Goal: Check status: Check status

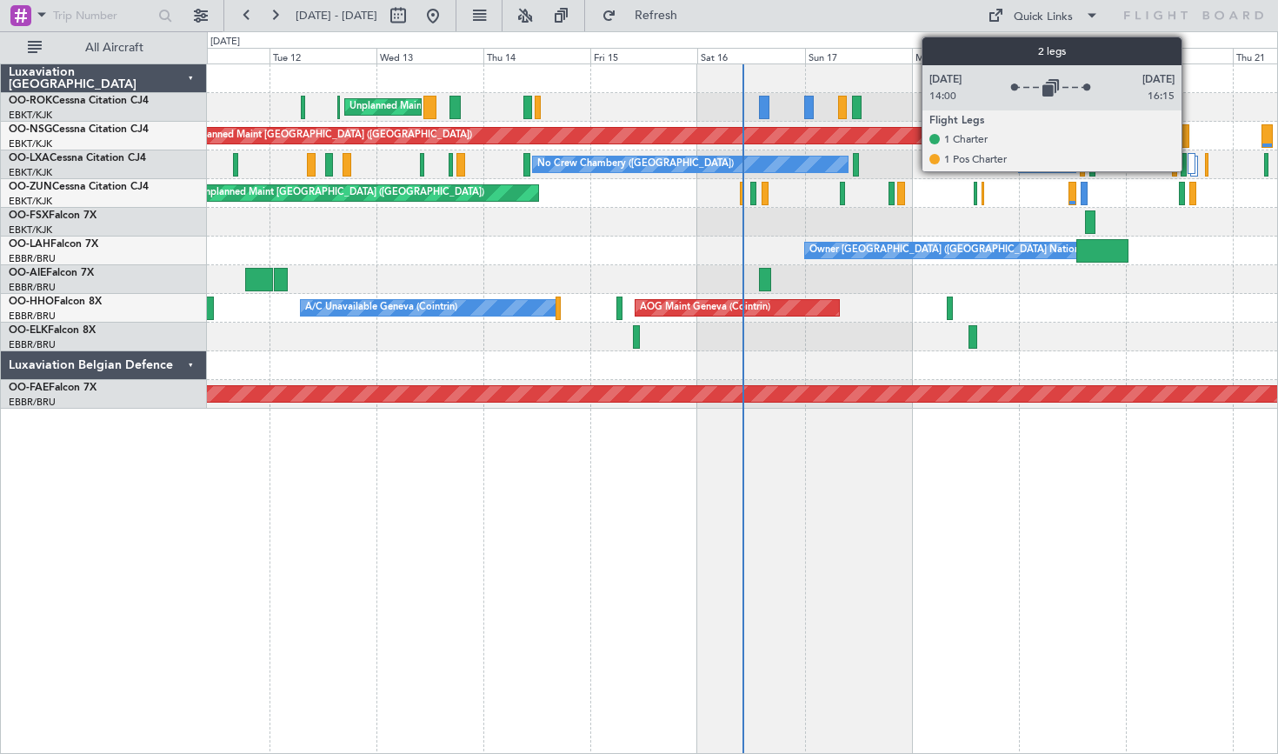
click at [1189, 170] on div at bounding box center [1191, 163] width 8 height 21
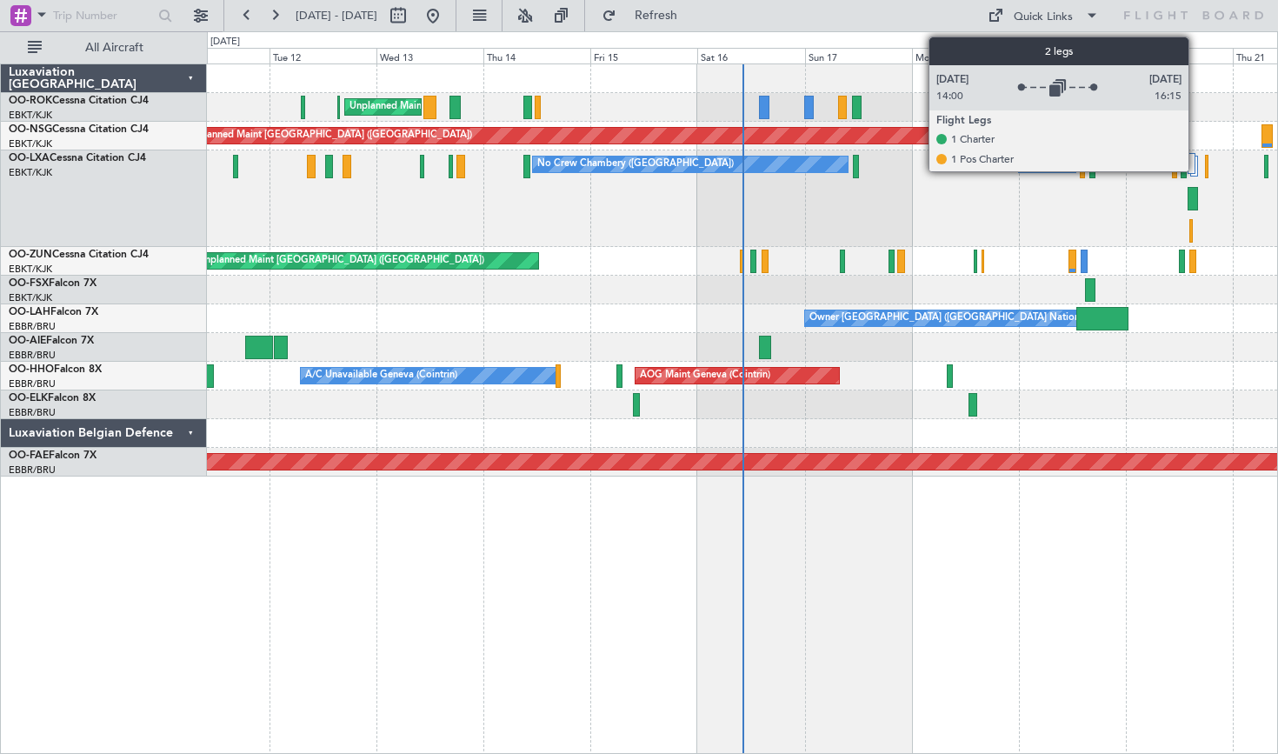
click at [1196, 163] on div at bounding box center [1194, 166] width 8 height 21
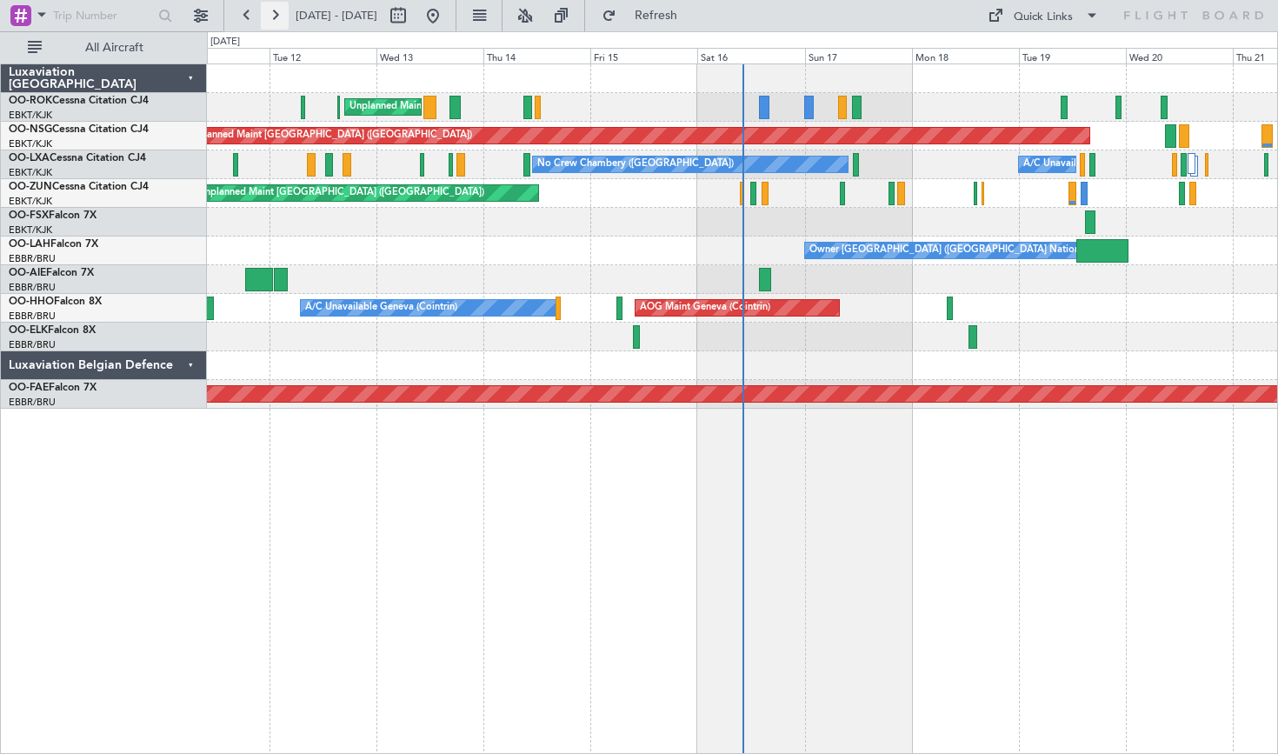
click at [270, 10] on button at bounding box center [275, 16] width 28 height 28
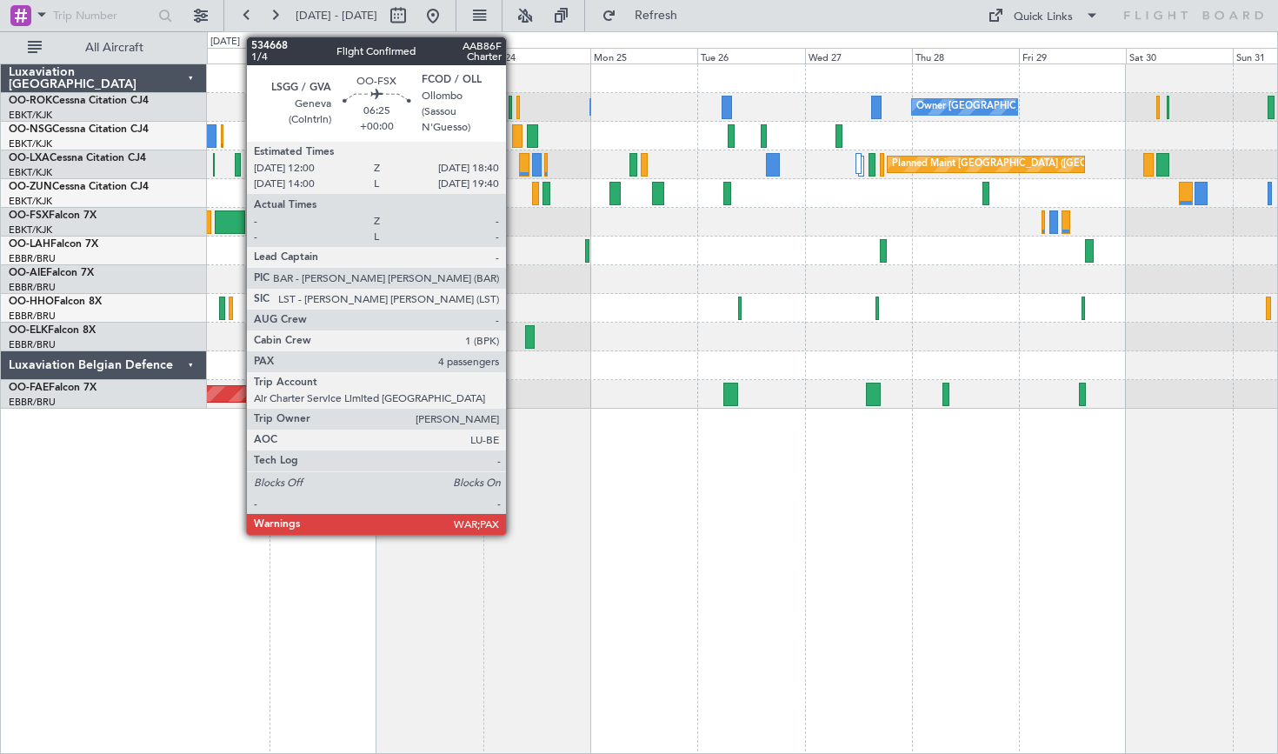
click at [237, 224] on div at bounding box center [230, 221] width 30 height 23
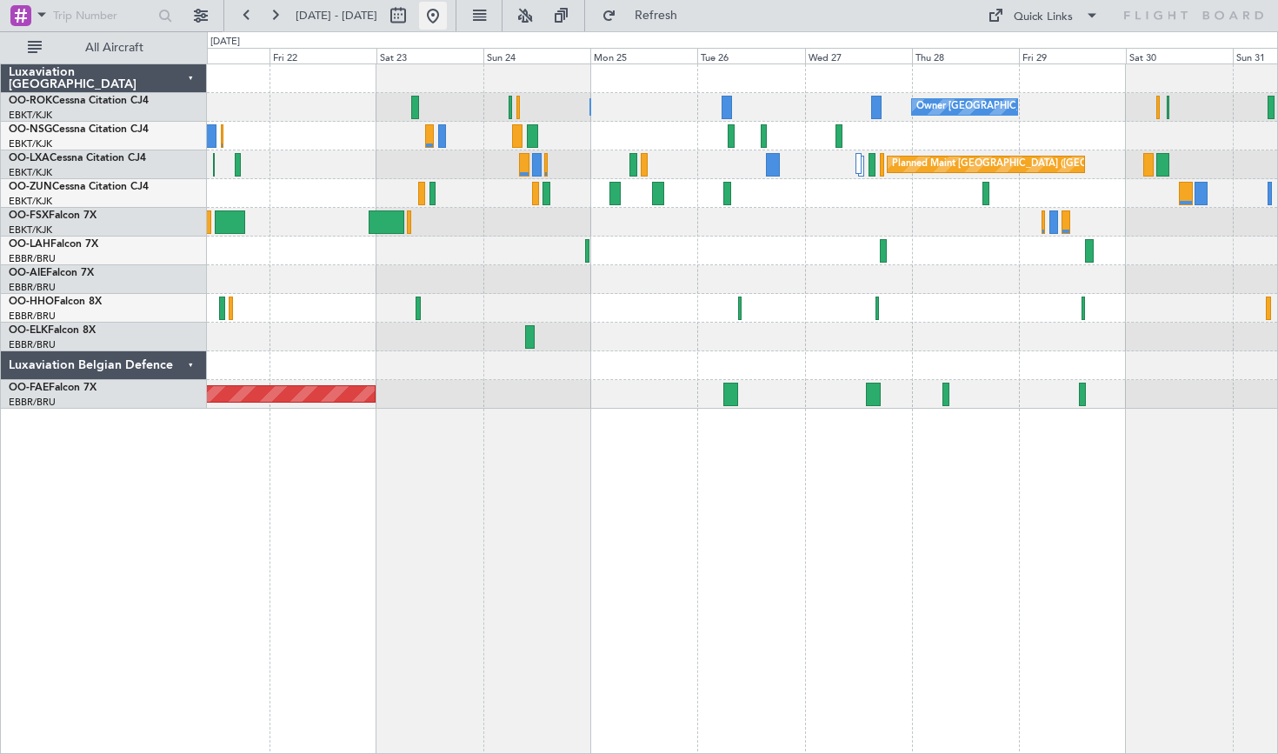
click at [447, 10] on button at bounding box center [433, 16] width 28 height 28
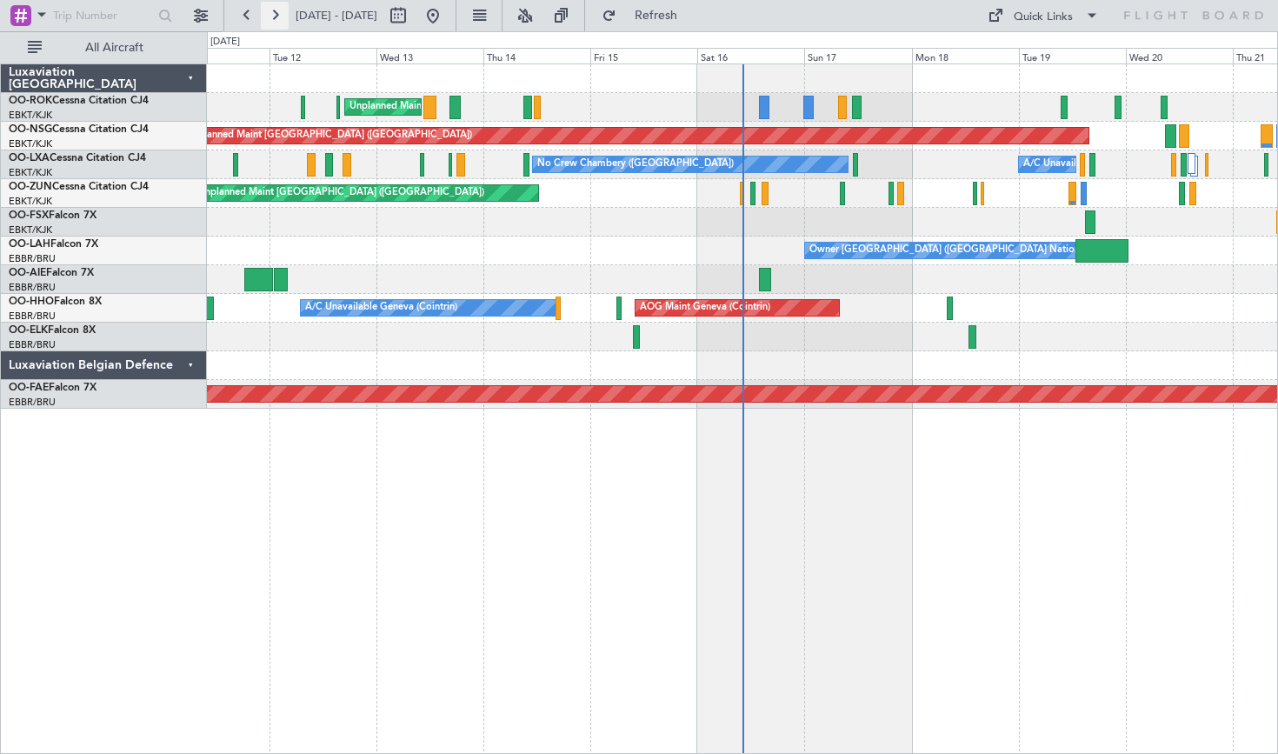
click at [271, 15] on button at bounding box center [275, 16] width 28 height 28
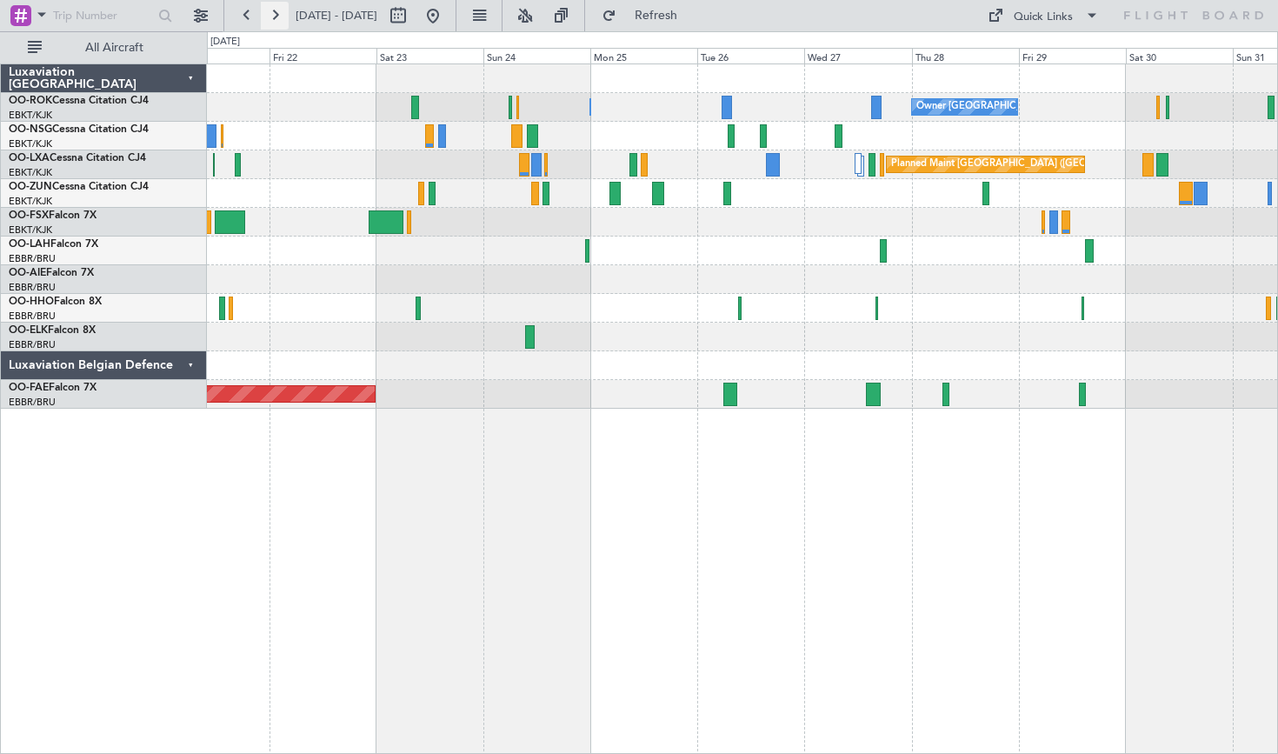
click at [271, 15] on button at bounding box center [275, 16] width 28 height 28
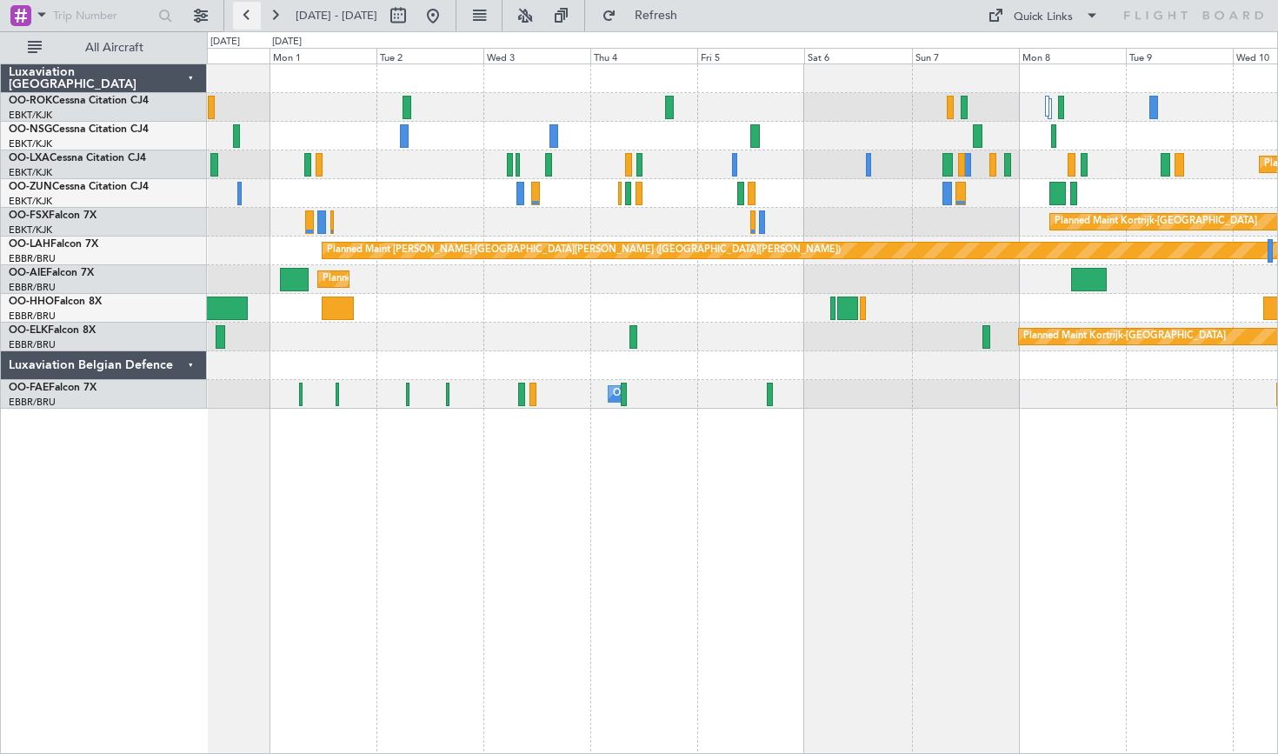
click at [248, 17] on button at bounding box center [247, 16] width 28 height 28
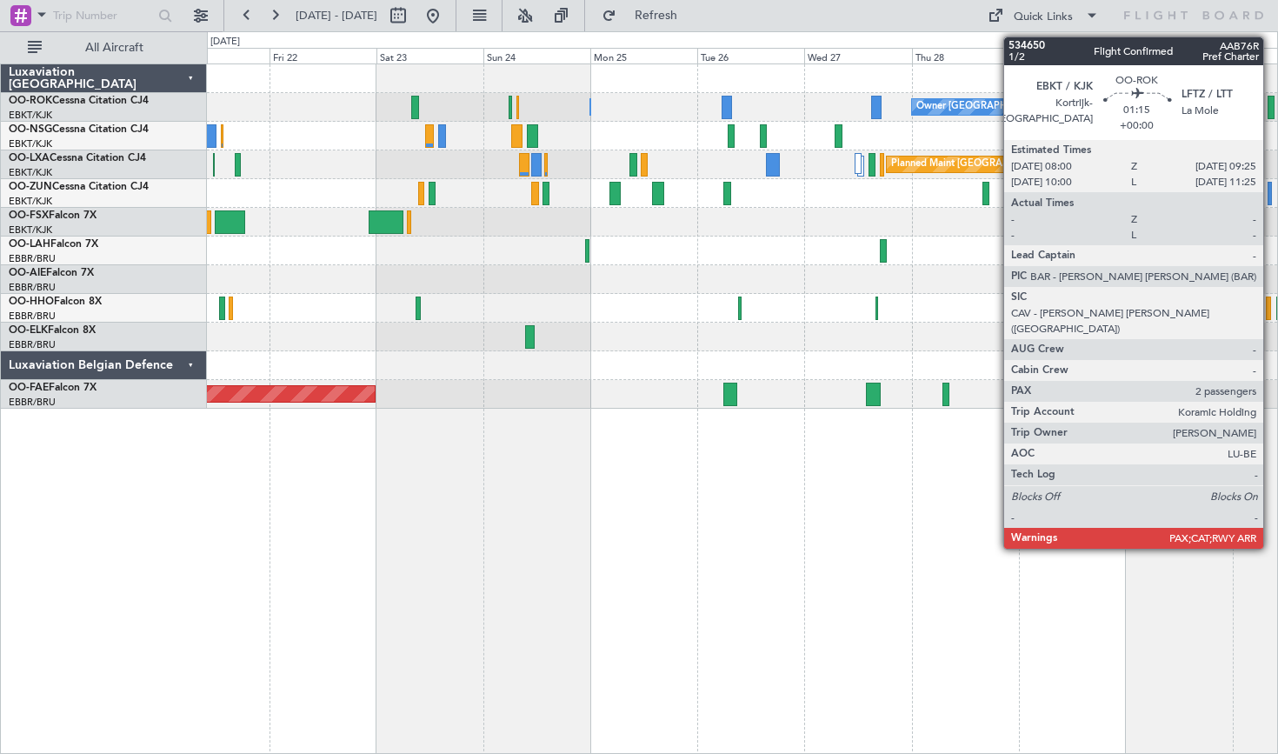
click at [1271, 110] on div at bounding box center [1270, 107] width 7 height 23
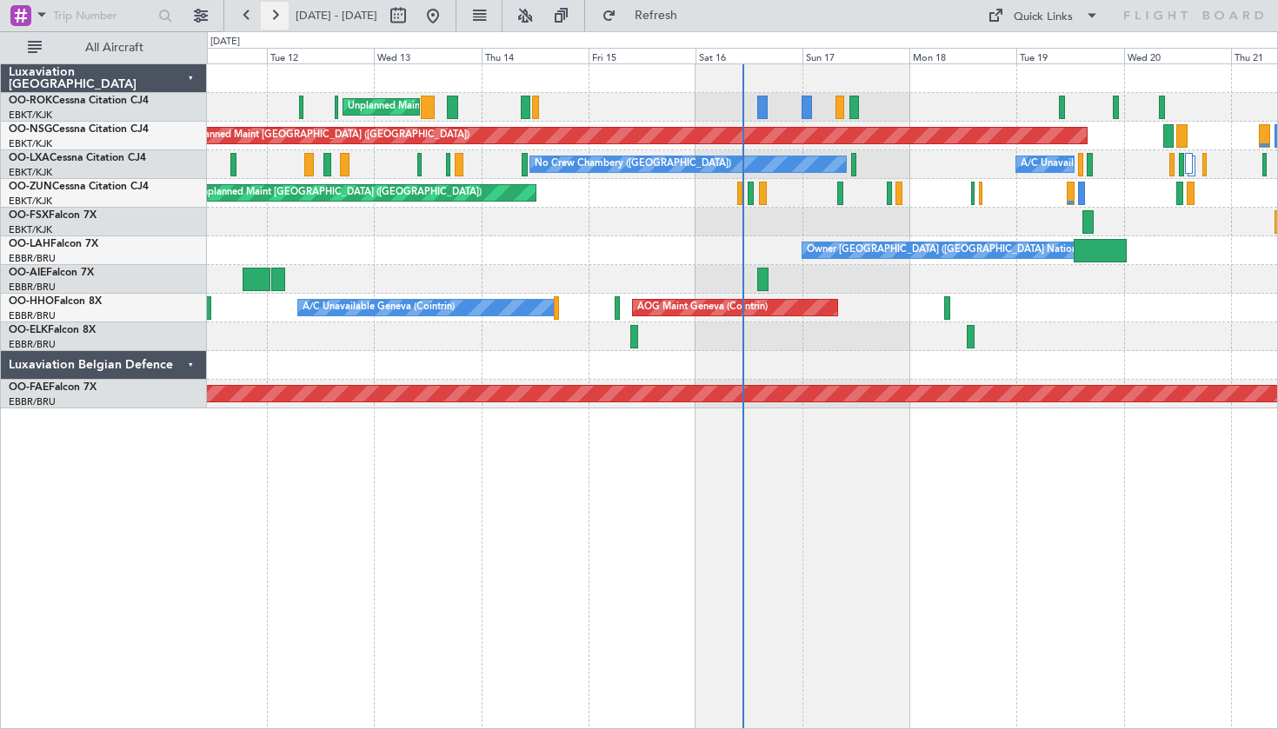
click at [270, 11] on button at bounding box center [275, 16] width 28 height 28
